Goal: Check status: Check status

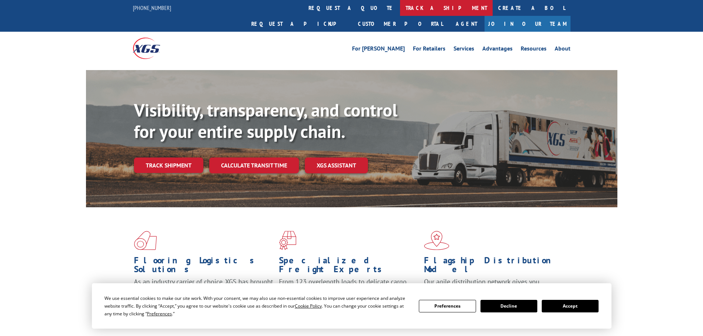
click at [400, 8] on link "track a shipment" at bounding box center [446, 8] width 93 height 16
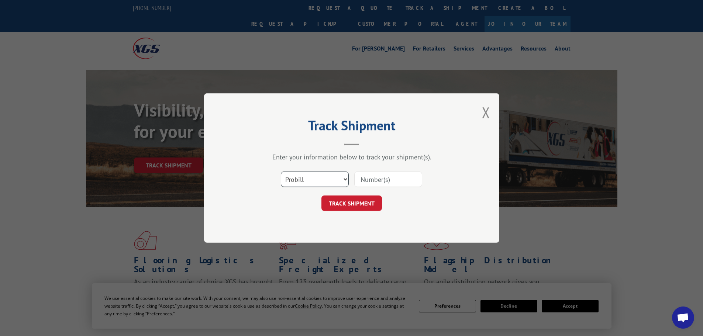
click at [309, 183] on select "Select category... Probill BOL PO" at bounding box center [315, 180] width 68 height 16
select select "bol"
click at [281, 172] on select "Select category... Probill BOL PO" at bounding box center [315, 180] width 68 height 16
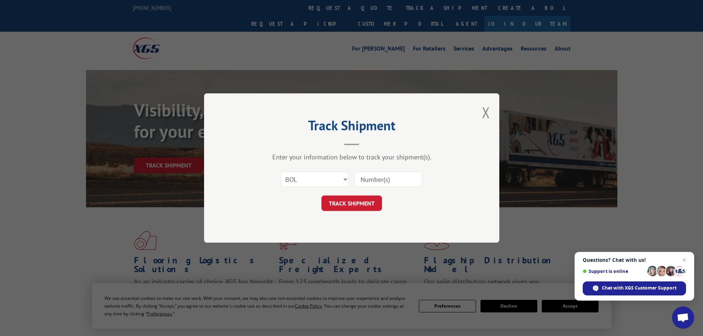
paste input "6020032"
type input "6020032"
click at [369, 207] on button "TRACK SHIPMENT" at bounding box center [352, 204] width 61 height 16
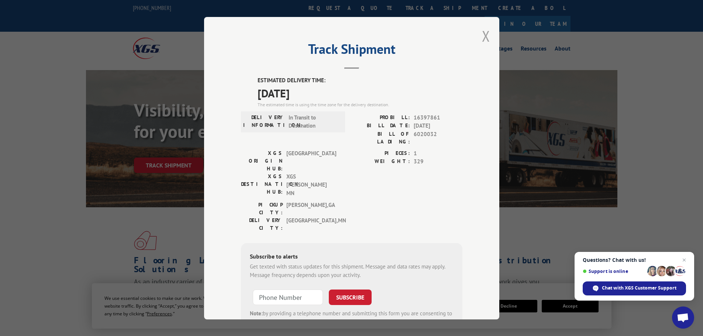
click at [485, 40] on button "Close modal" at bounding box center [486, 36] width 8 height 20
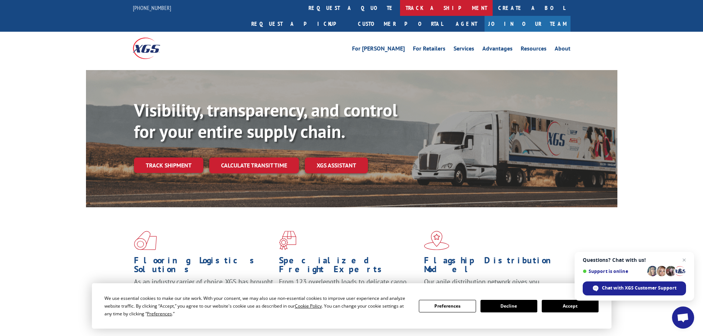
click at [400, 11] on link "track a shipment" at bounding box center [446, 8] width 93 height 16
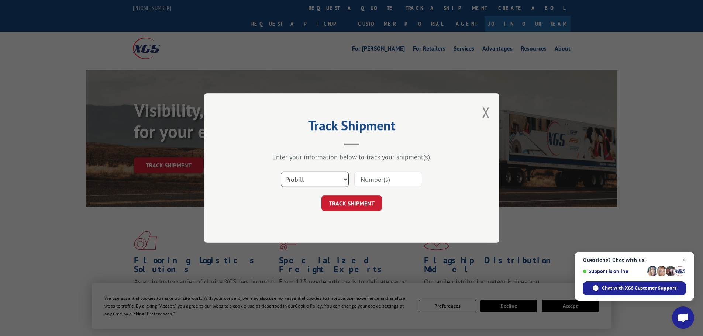
click at [308, 178] on select "Select category... Probill BOL PO" at bounding box center [315, 180] width 68 height 16
select select "bol"
click at [281, 172] on select "Select category... Probill BOL PO" at bounding box center [315, 180] width 68 height 16
paste input "6012245"
type input "6012245"
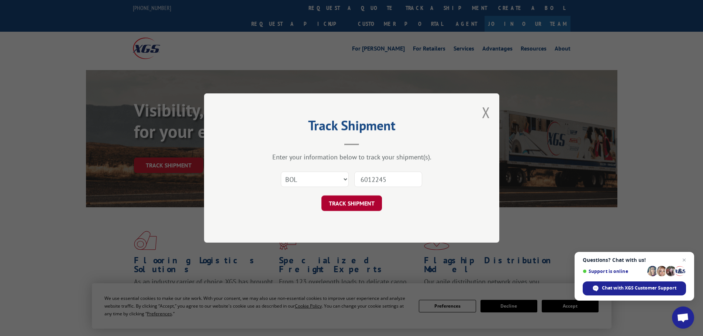
click at [359, 202] on button "TRACK SHIPMENT" at bounding box center [352, 204] width 61 height 16
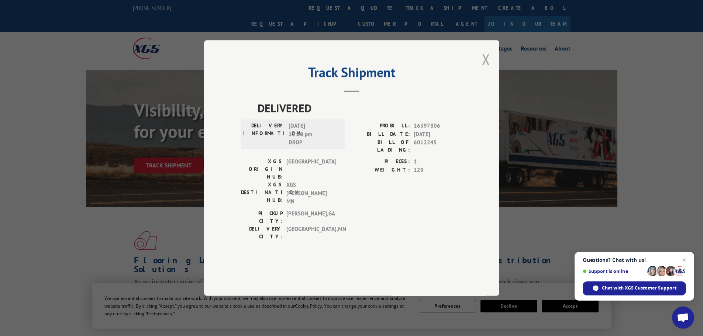
click at [486, 69] on button "Close modal" at bounding box center [486, 59] width 8 height 20
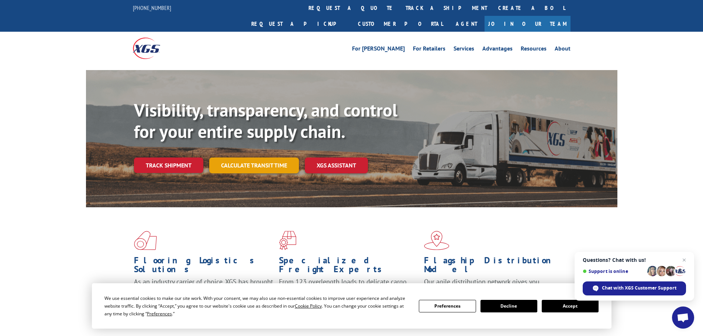
click at [271, 158] on link "Calculate transit time" at bounding box center [254, 166] width 90 height 16
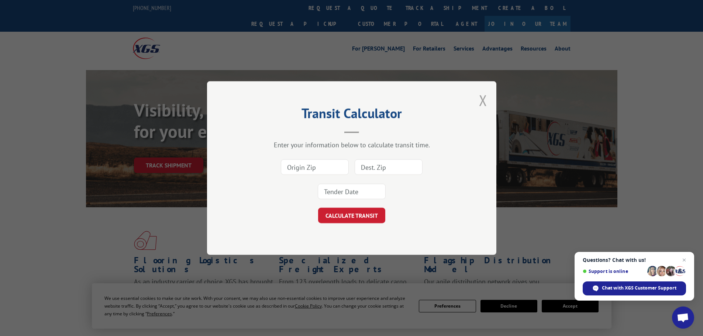
click at [486, 97] on button "Close modal" at bounding box center [483, 100] width 8 height 20
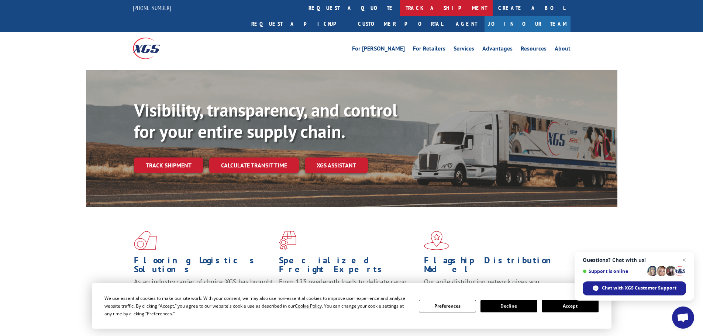
click at [400, 9] on link "track a shipment" at bounding box center [446, 8] width 93 height 16
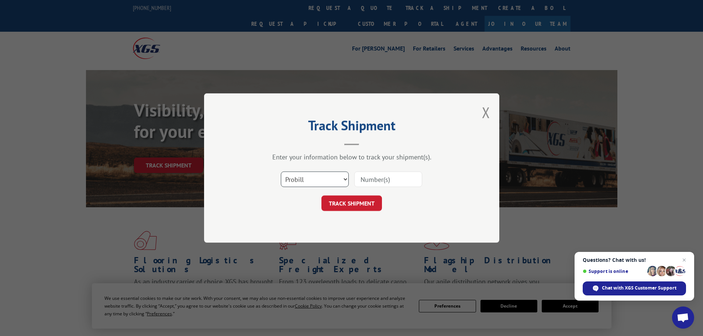
click at [292, 181] on select "Select category... Probill BOL PO" at bounding box center [315, 180] width 68 height 16
select select "bol"
click at [281, 172] on select "Select category... Probill BOL PO" at bounding box center [315, 180] width 68 height 16
paste input "6010033"
type input "6010033"
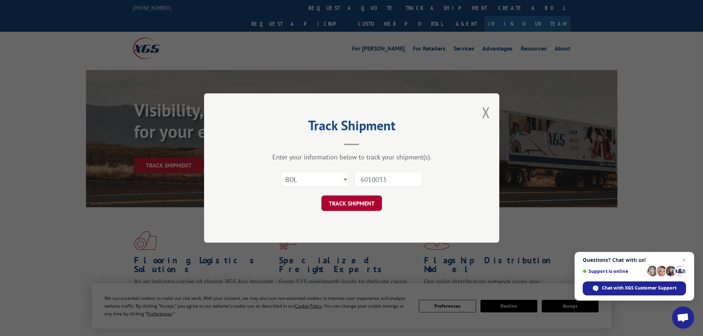
click at [372, 205] on button "TRACK SHIPMENT" at bounding box center [352, 204] width 61 height 16
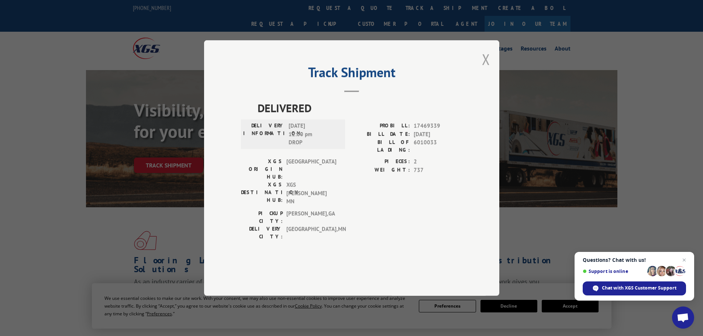
click at [489, 69] on button "Close modal" at bounding box center [486, 59] width 8 height 20
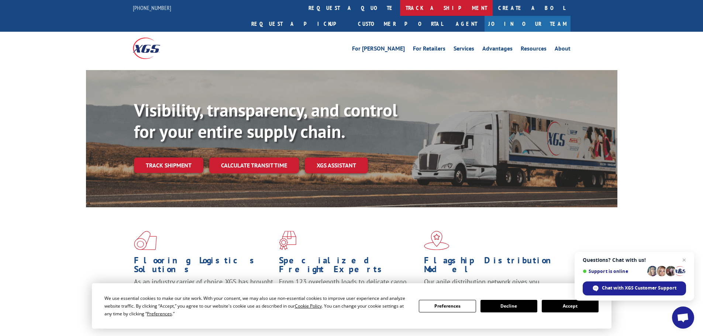
click at [400, 6] on link "track a shipment" at bounding box center [446, 8] width 93 height 16
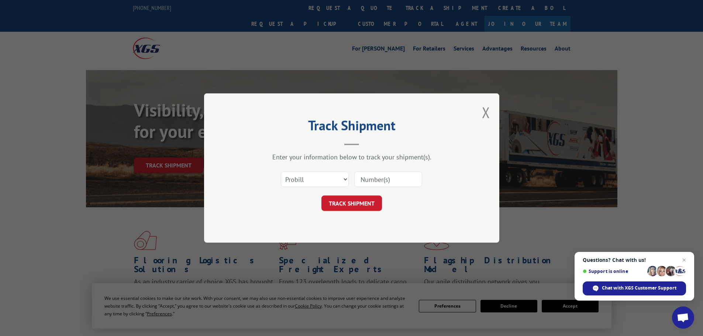
drag, startPoint x: 326, startPoint y: 184, endPoint x: 320, endPoint y: 180, distance: 7.7
click at [326, 185] on div "Select category... Probill BOL PO" at bounding box center [314, 179] width 67 height 17
click at [319, 180] on select "Select category... Probill BOL PO" at bounding box center [315, 180] width 68 height 16
select select "bol"
click at [281, 172] on select "Select category... Probill BOL PO" at bounding box center [315, 180] width 68 height 16
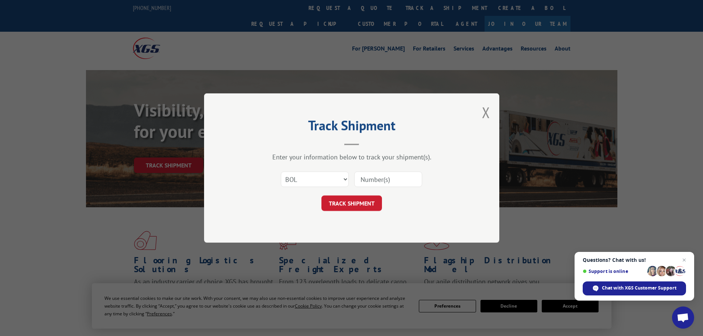
paste input "6006812"
type input "6006812"
click at [367, 203] on button "TRACK SHIPMENT" at bounding box center [352, 204] width 61 height 16
